Goal: Task Accomplishment & Management: Use online tool/utility

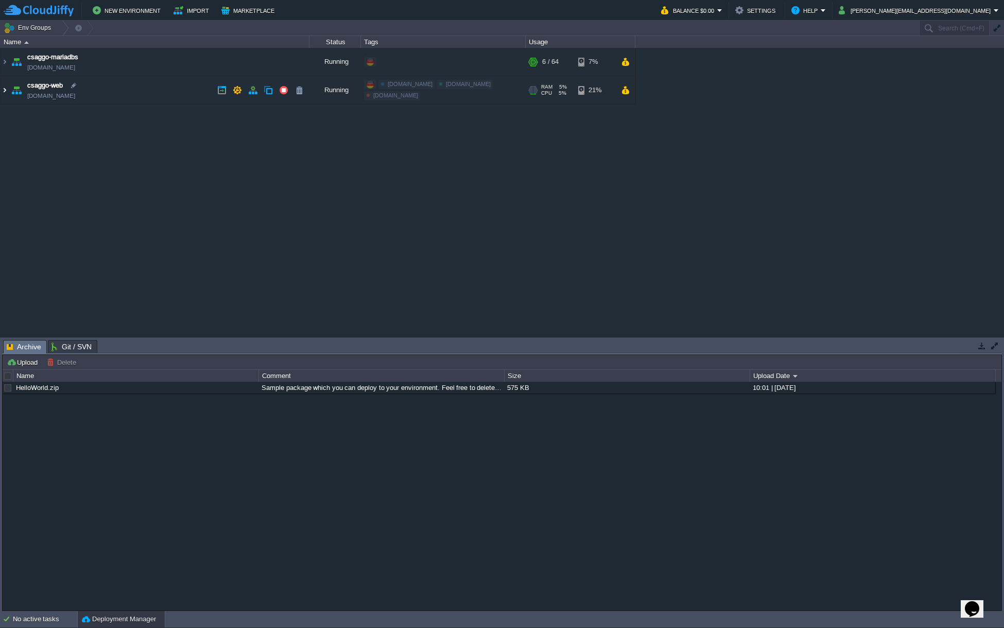
click at [8, 91] on img at bounding box center [5, 90] width 8 height 28
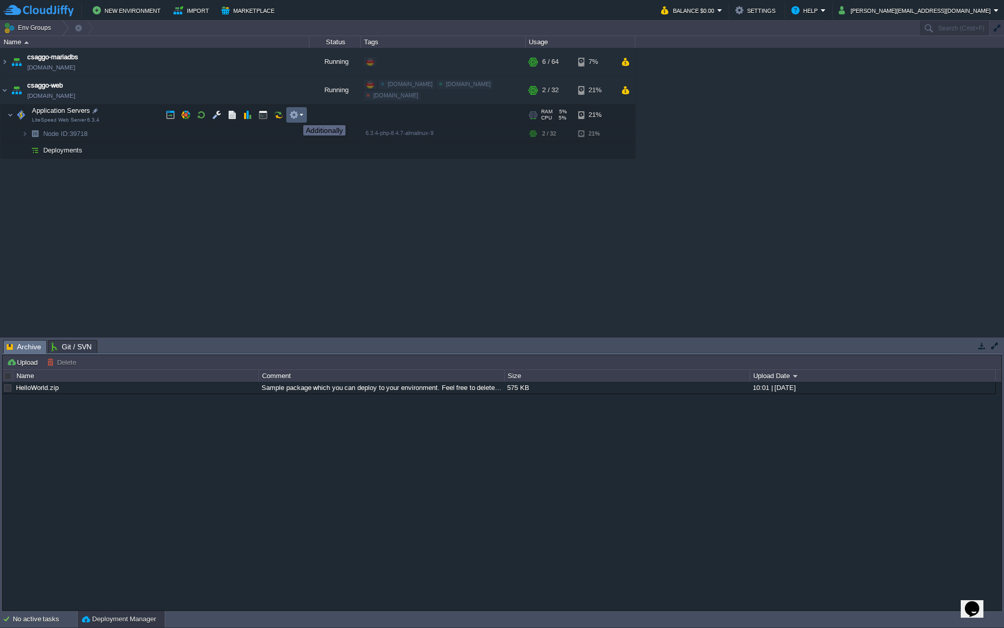
click at [296, 116] on button "button" at bounding box center [293, 114] width 9 height 9
click at [212, 117] on button "button" at bounding box center [216, 114] width 9 height 9
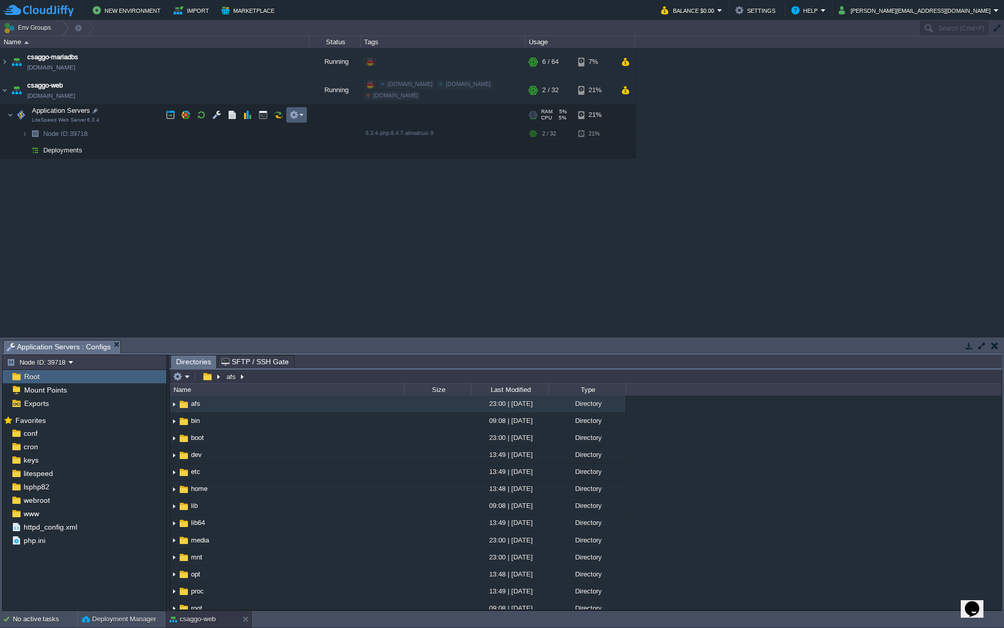
click at [301, 117] on em at bounding box center [296, 114] width 14 height 9
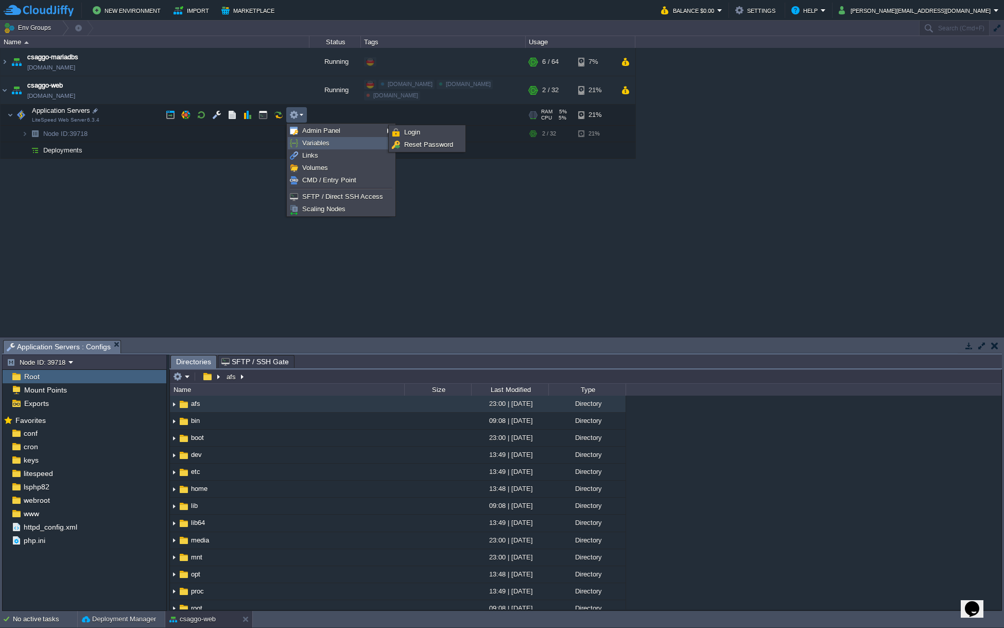
click at [312, 142] on span "Variables" at bounding box center [315, 143] width 27 height 8
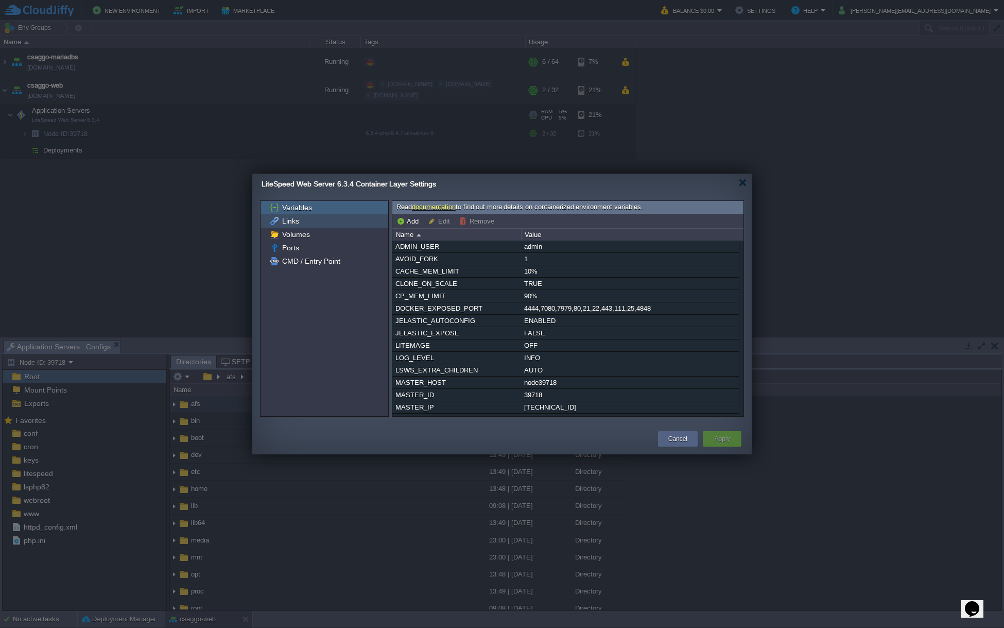
click at [318, 224] on div "Links" at bounding box center [325, 220] width 128 height 13
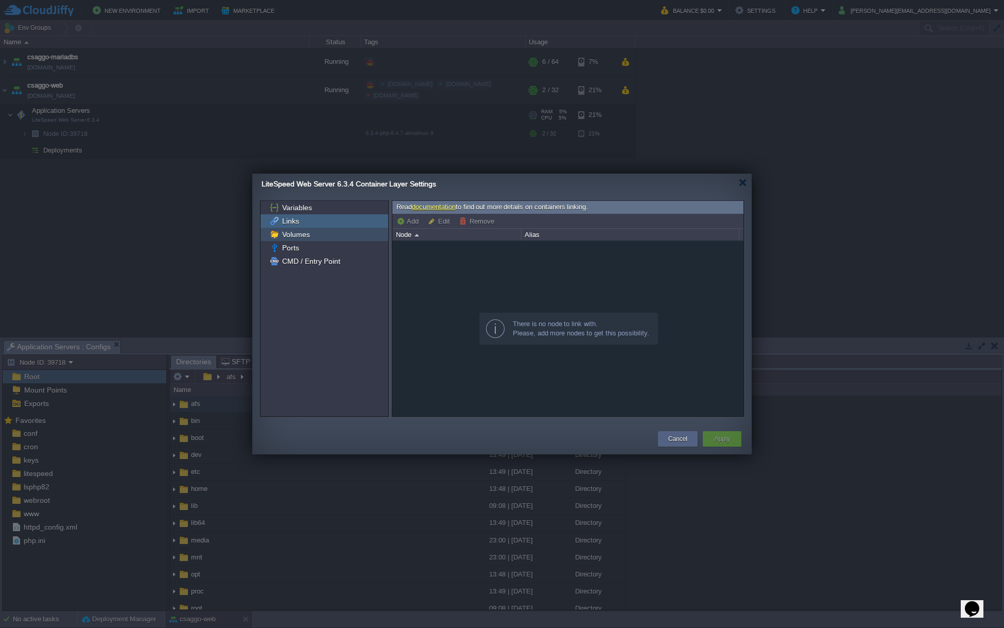
click at [314, 239] on div "Volumes" at bounding box center [325, 234] width 128 height 13
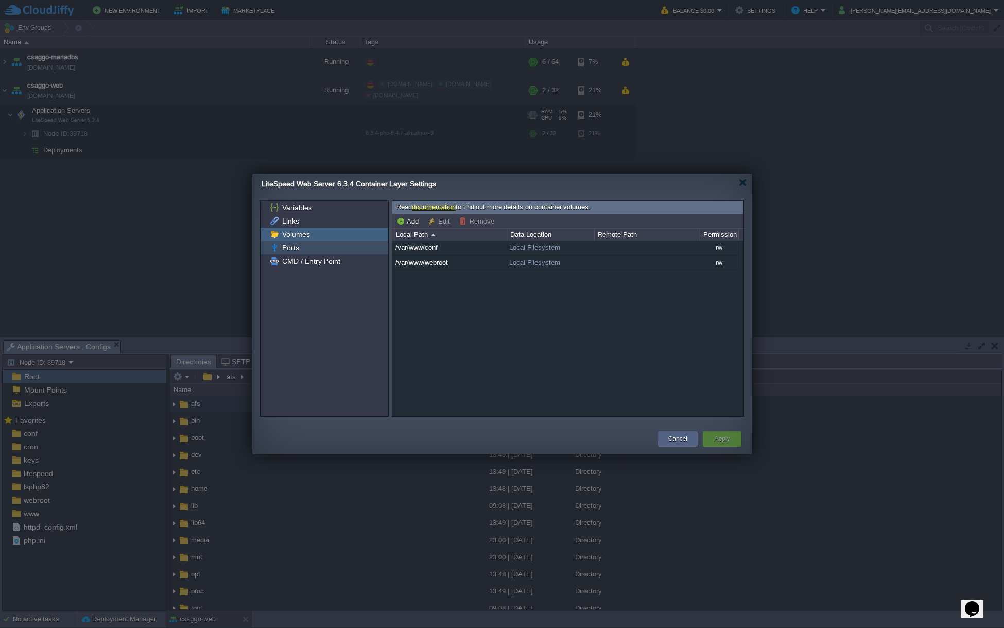
click at [314, 245] on div "Ports" at bounding box center [325, 247] width 128 height 13
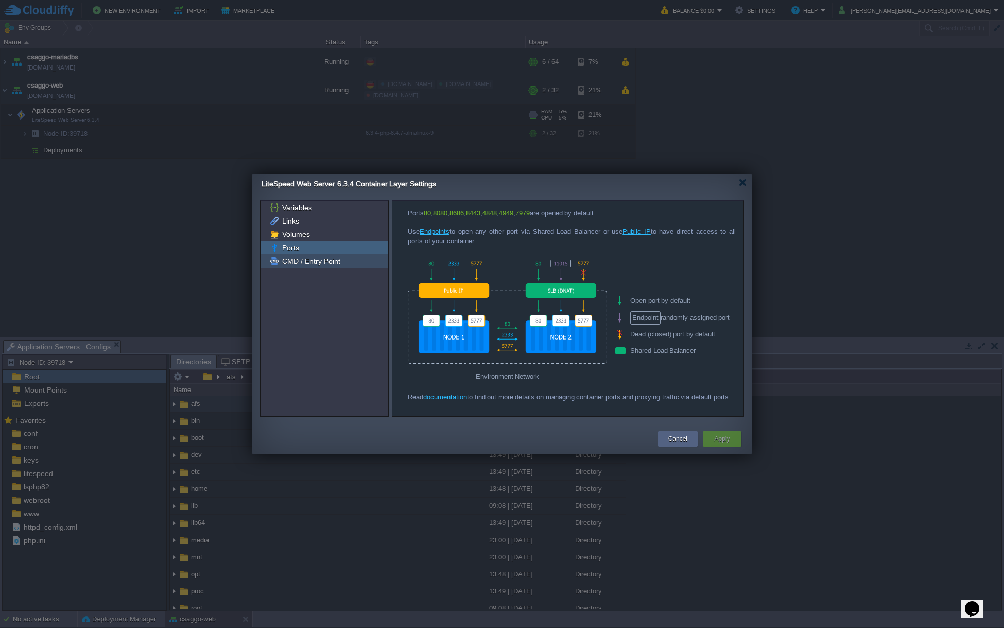
click at [314, 263] on span "CMD / Entry Point" at bounding box center [311, 260] width 62 height 9
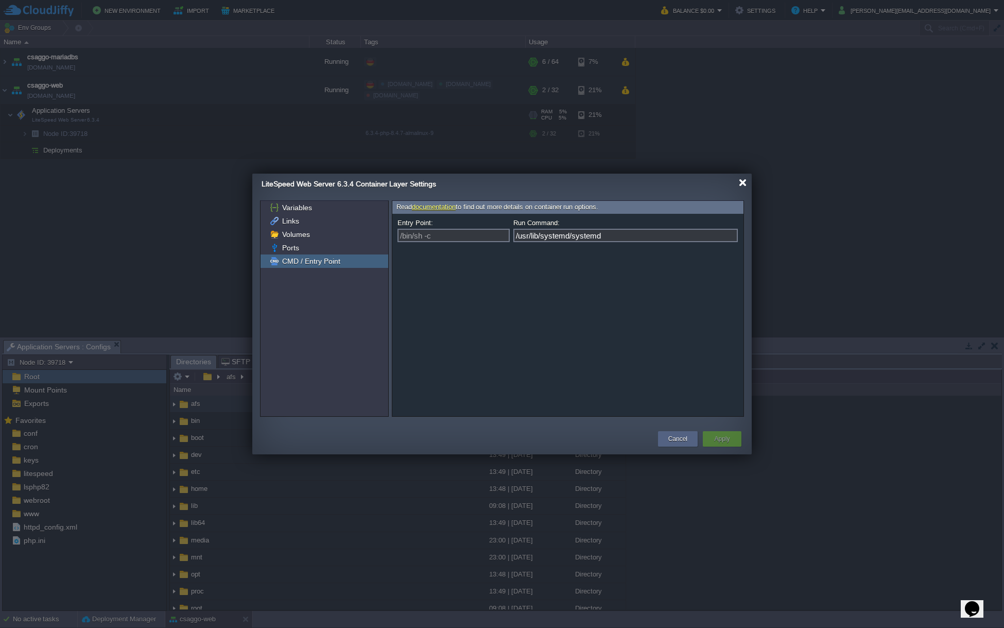
click at [745, 182] on div at bounding box center [743, 183] width 8 height 8
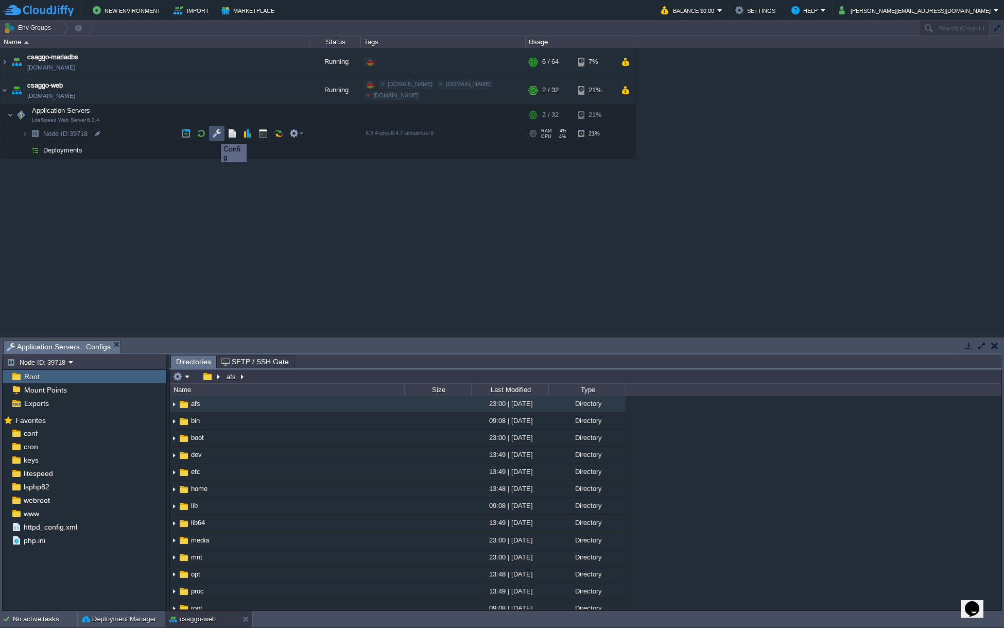
click at [213, 134] on button "button" at bounding box center [216, 133] width 9 height 9
click at [251, 134] on button "button" at bounding box center [247, 133] width 9 height 9
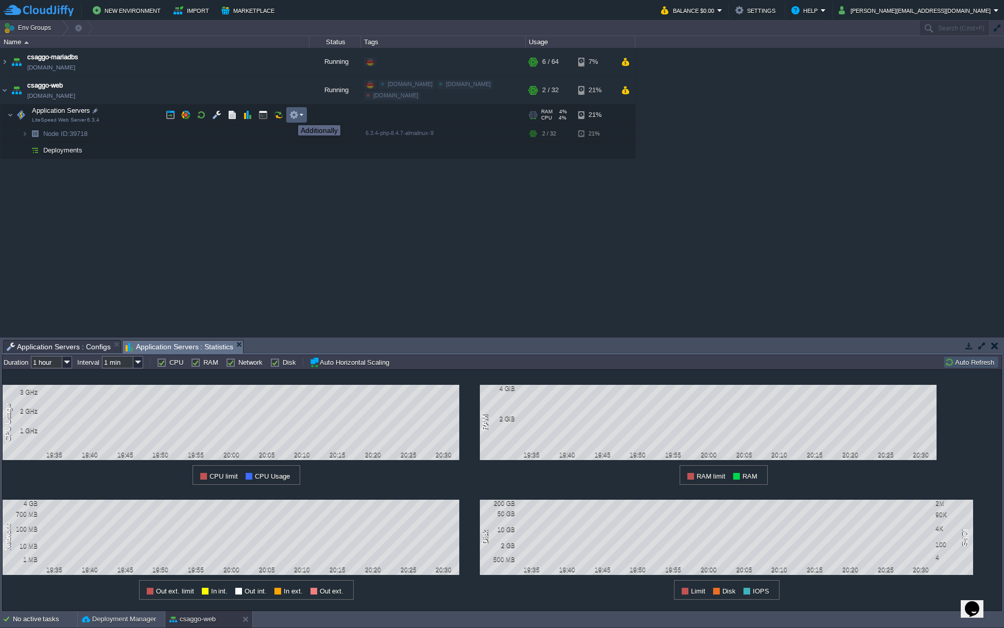
click at [292, 116] on button "button" at bounding box center [293, 114] width 9 height 9
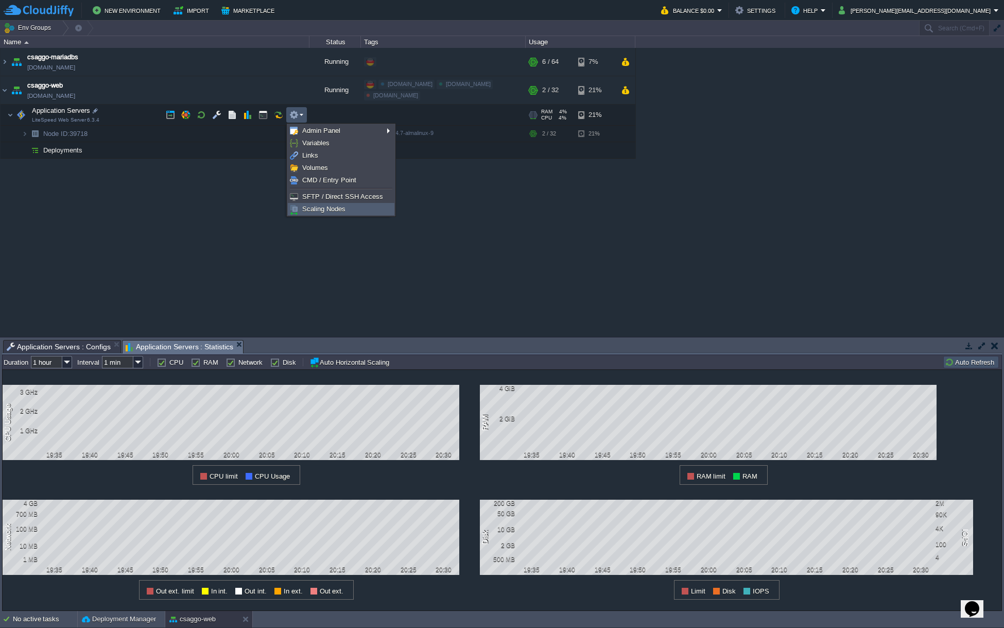
click at [327, 212] on span "Scaling Nodes" at bounding box center [323, 209] width 43 height 8
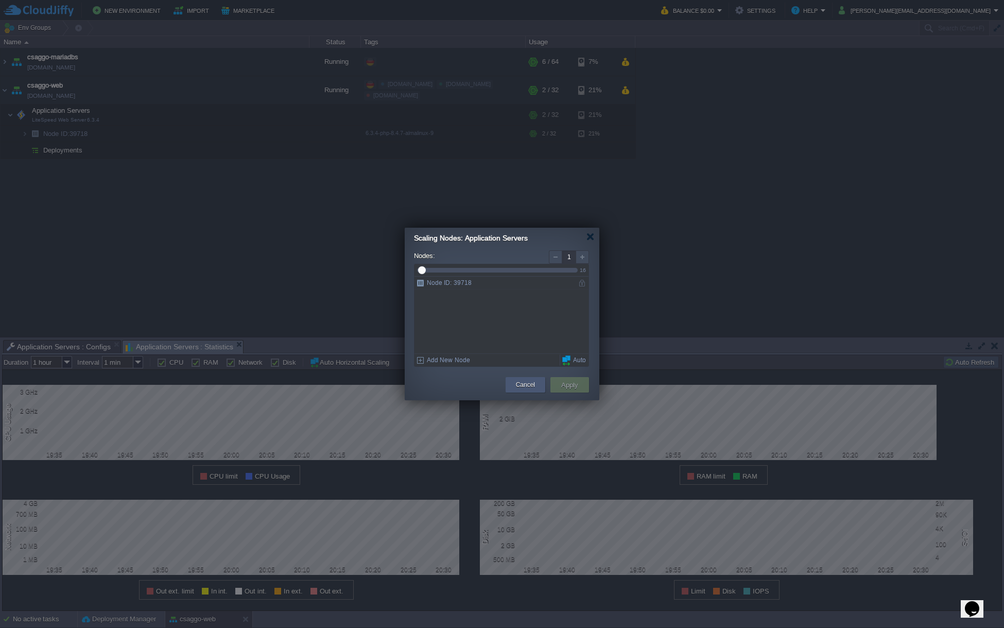
click at [525, 386] on button "Cancel" at bounding box center [525, 385] width 19 height 10
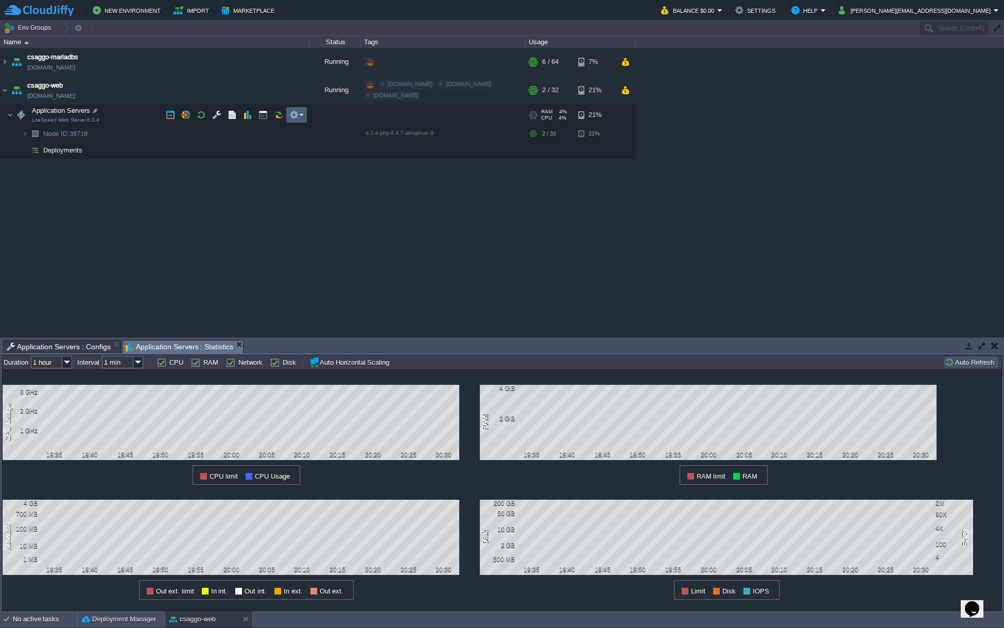
click at [306, 113] on td at bounding box center [296, 114] width 21 height 15
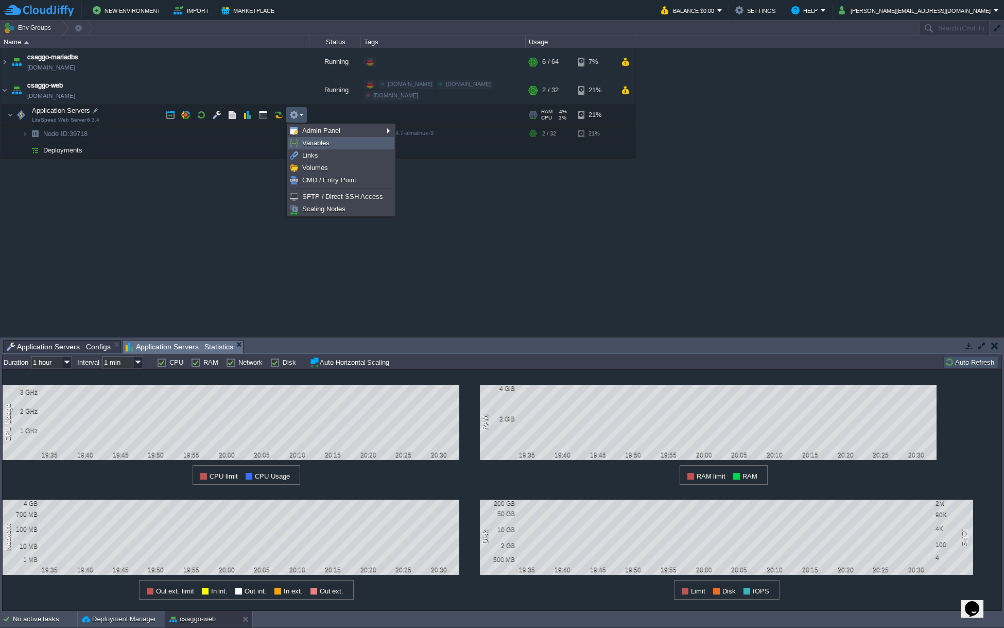
click at [315, 147] on link "Variables" at bounding box center [341, 143] width 106 height 11
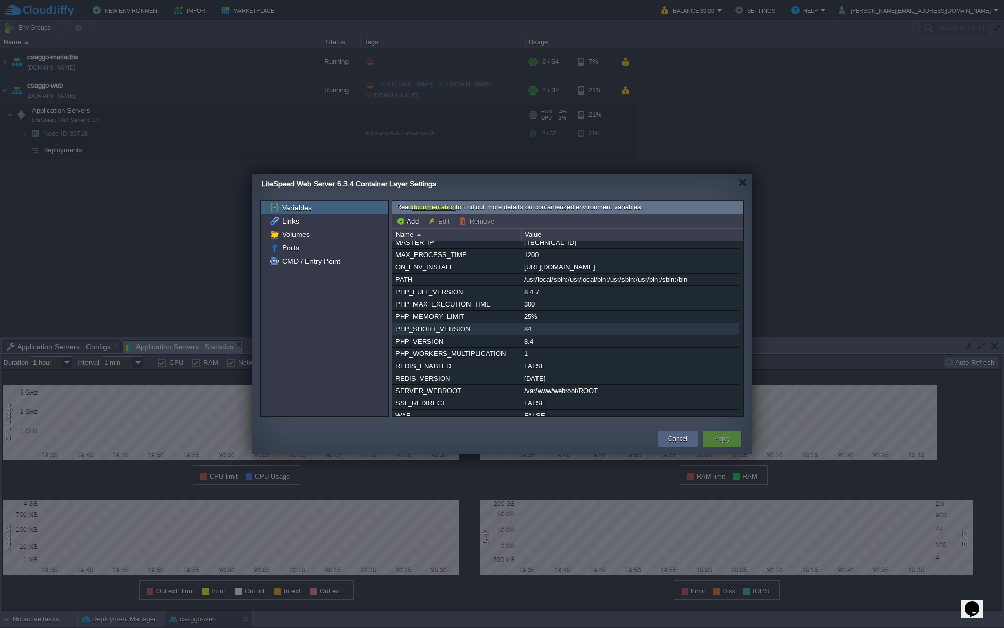
scroll to position [216, 0]
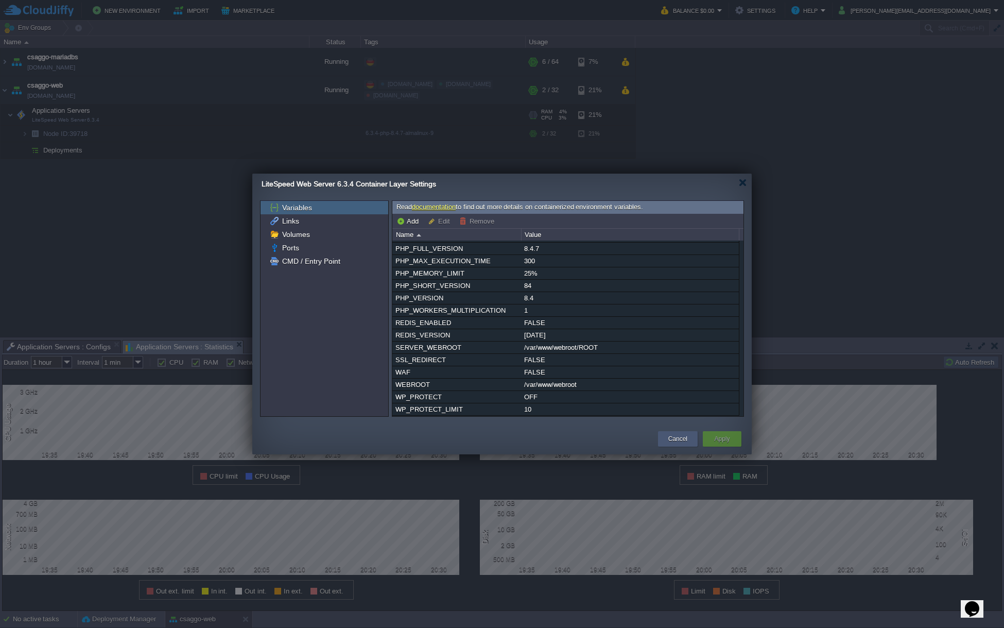
click at [675, 434] on button "Cancel" at bounding box center [677, 439] width 19 height 10
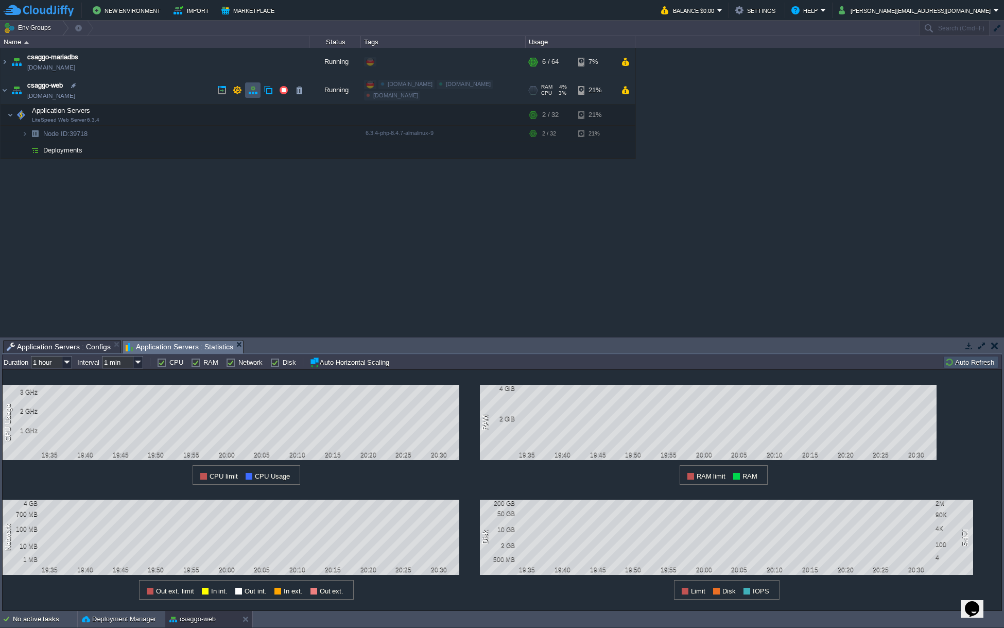
click at [249, 91] on button "button" at bounding box center [252, 89] width 9 height 9
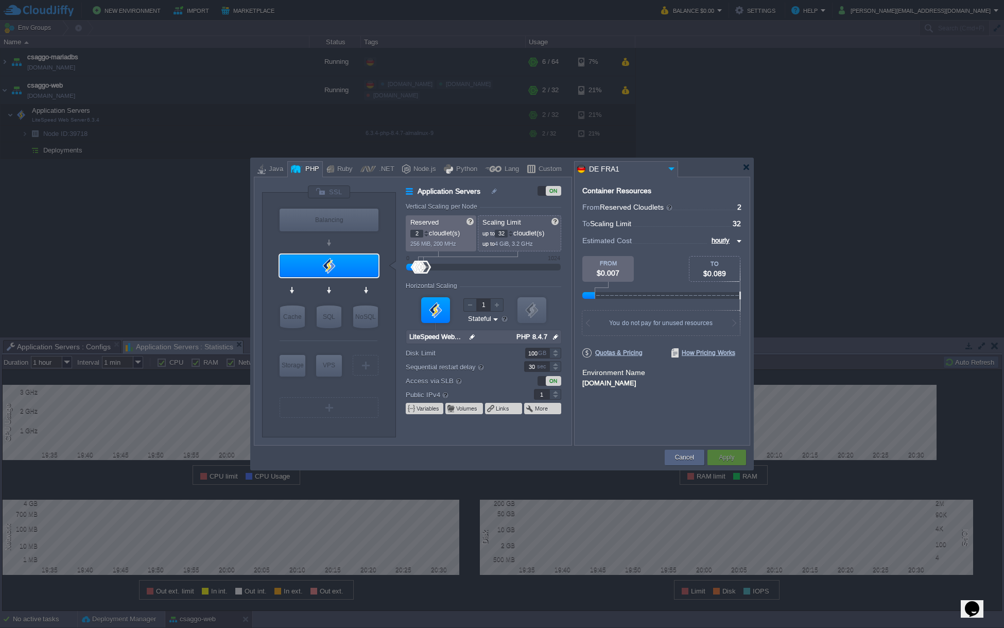
type input "AlmaLinux 9.6"
click at [715, 240] on input "hourly" at bounding box center [721, 240] width 25 height 11
click at [721, 253] on div "monthly" at bounding box center [724, 253] width 35 height 12
type input "monthly"
click at [685, 458] on button "Cancel" at bounding box center [684, 457] width 19 height 10
